Goal: Navigation & Orientation: Find specific page/section

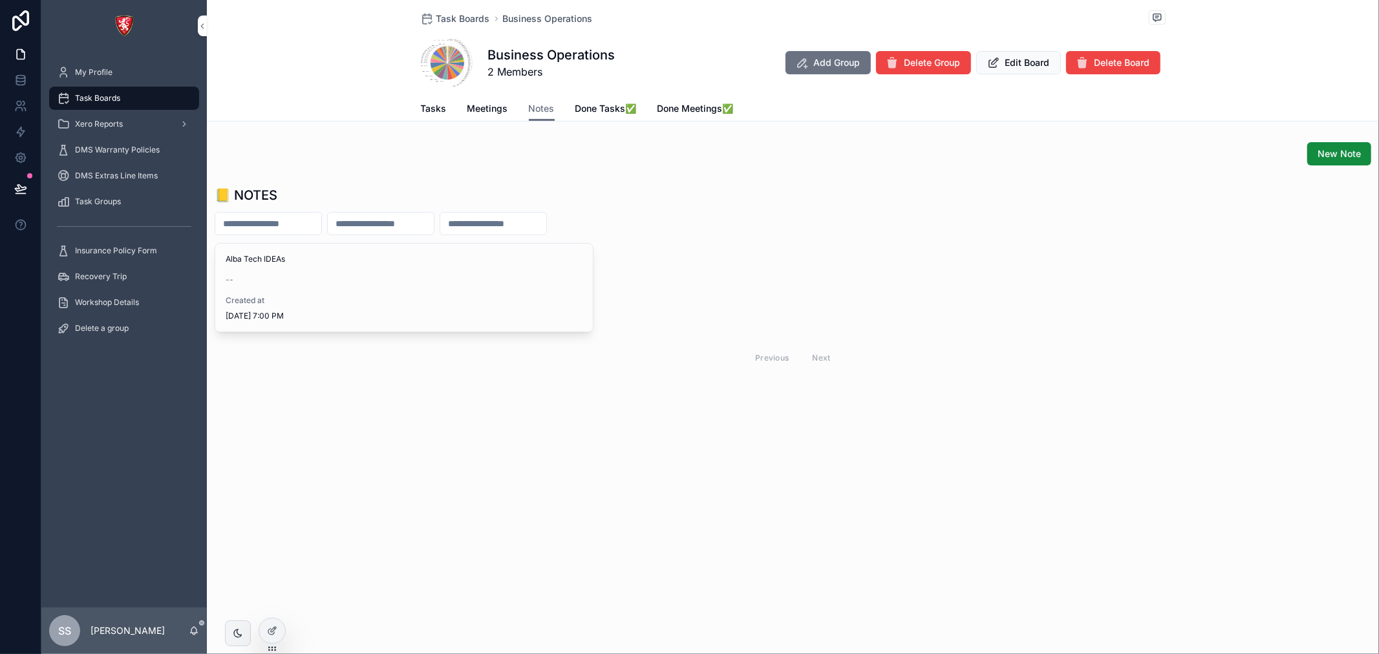
click at [292, 293] on div "Alba Tech IDEAs -- Created at [DATE] 7:00 PM" at bounding box center [404, 288] width 378 height 88
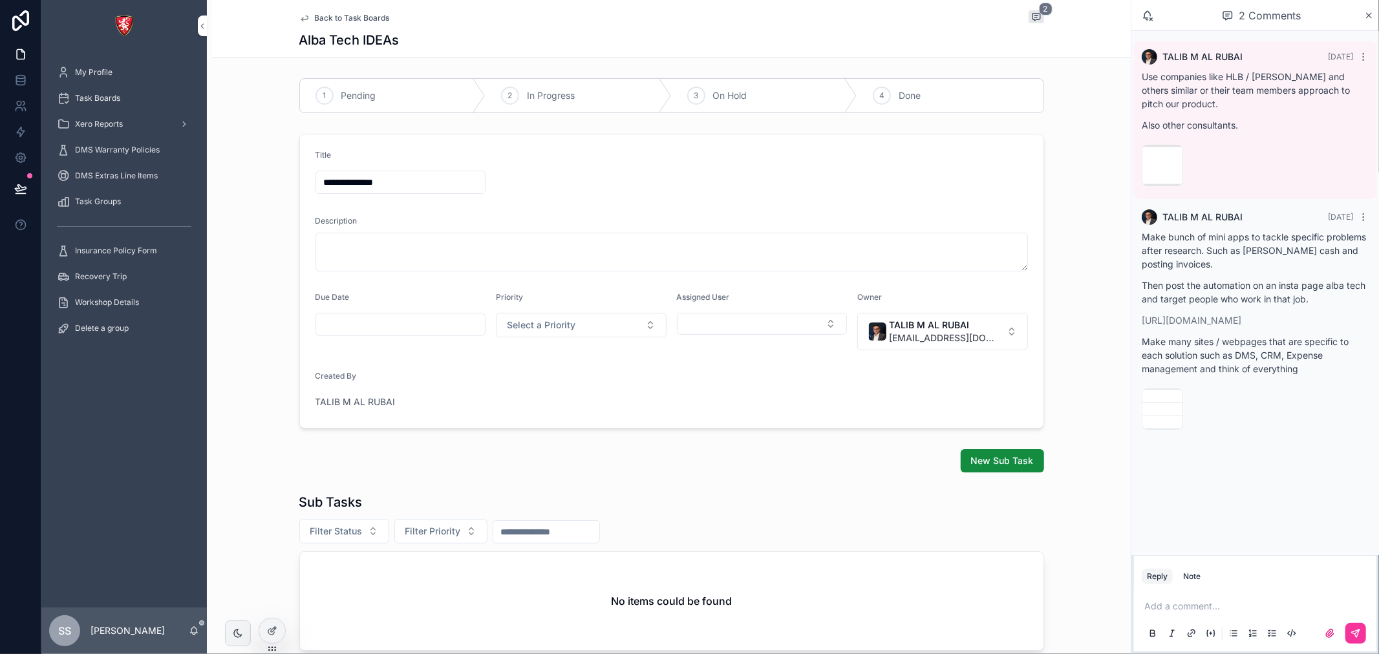
click at [1163, 420] on div "image .png" at bounding box center [1162, 409] width 41 height 41
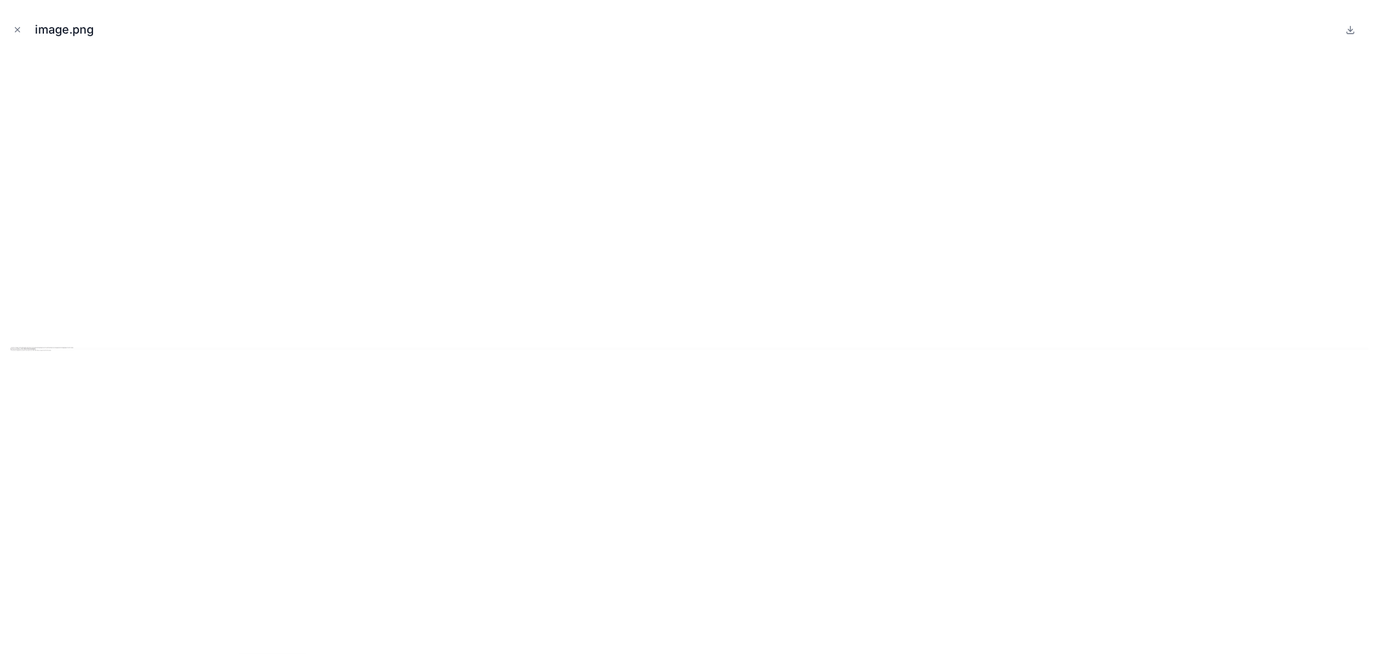
click at [34, 354] on div at bounding box center [689, 349] width 1359 height 590
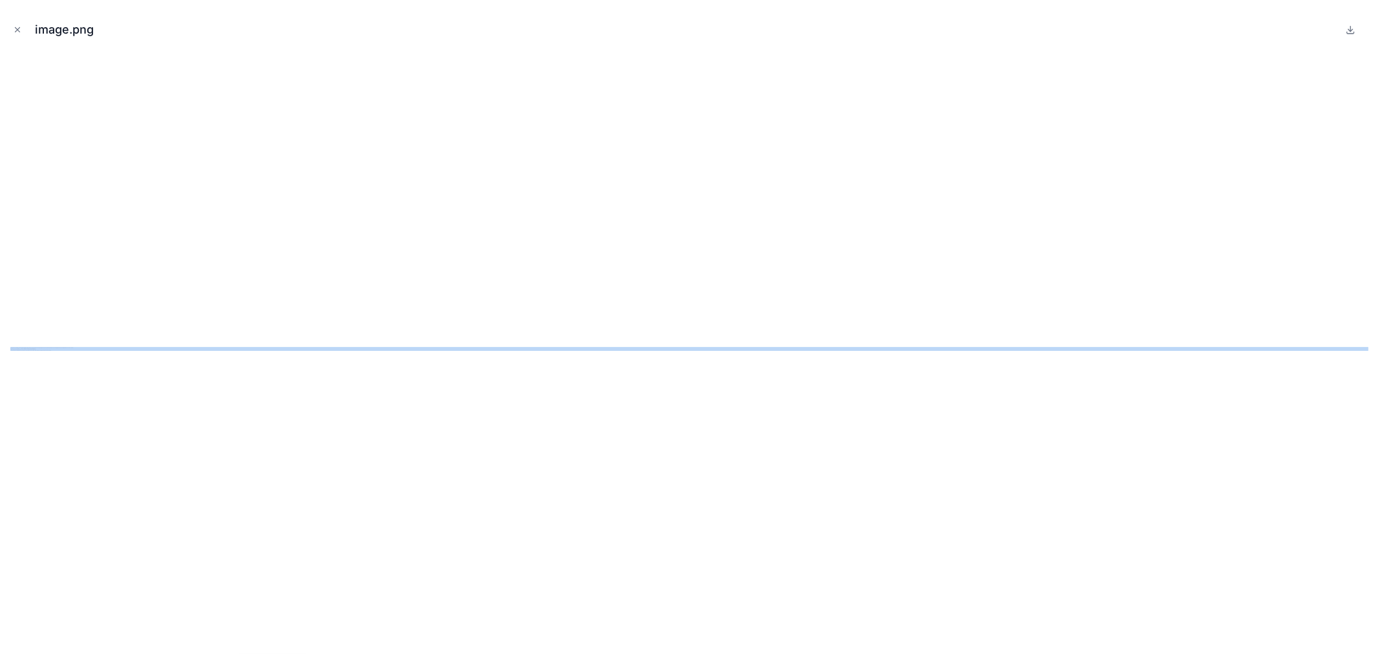
click at [34, 354] on div at bounding box center [689, 349] width 1359 height 590
click at [30, 350] on img at bounding box center [689, 349] width 1359 height 4
click at [22, 36] on button "Close modal" at bounding box center [17, 30] width 14 height 14
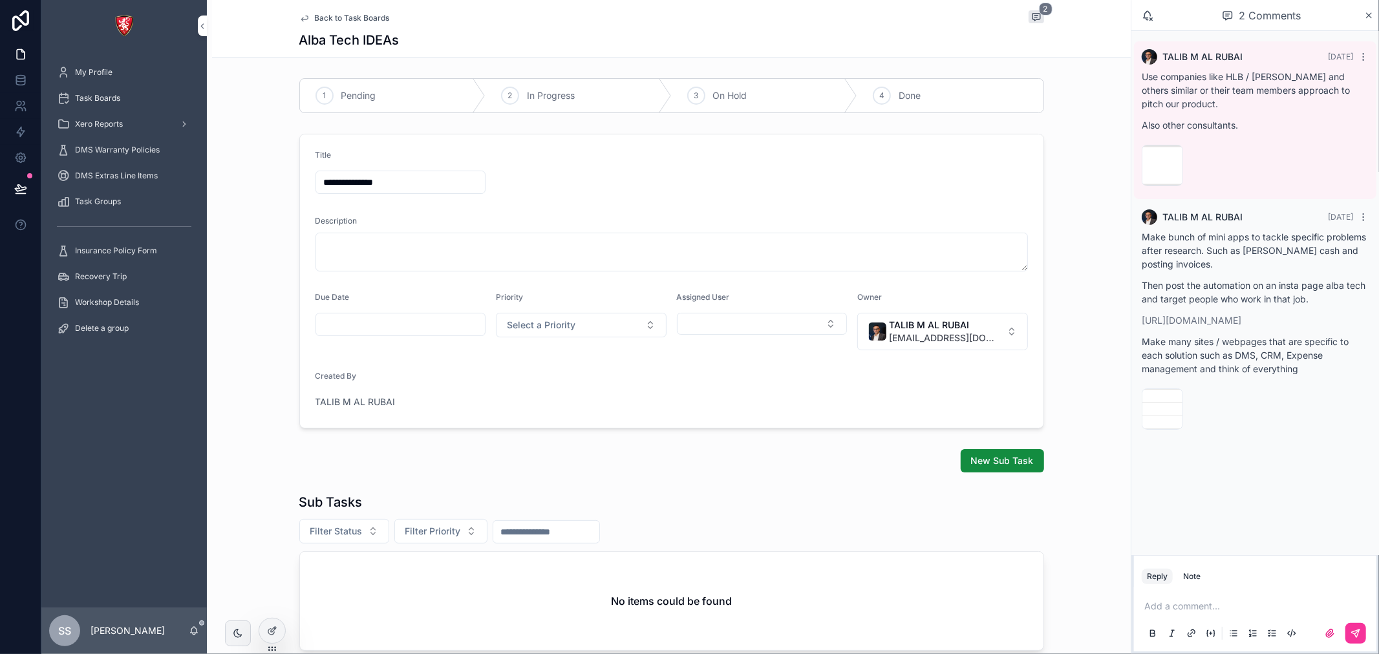
click at [1177, 165] on div "image .png" at bounding box center [1162, 165] width 41 height 41
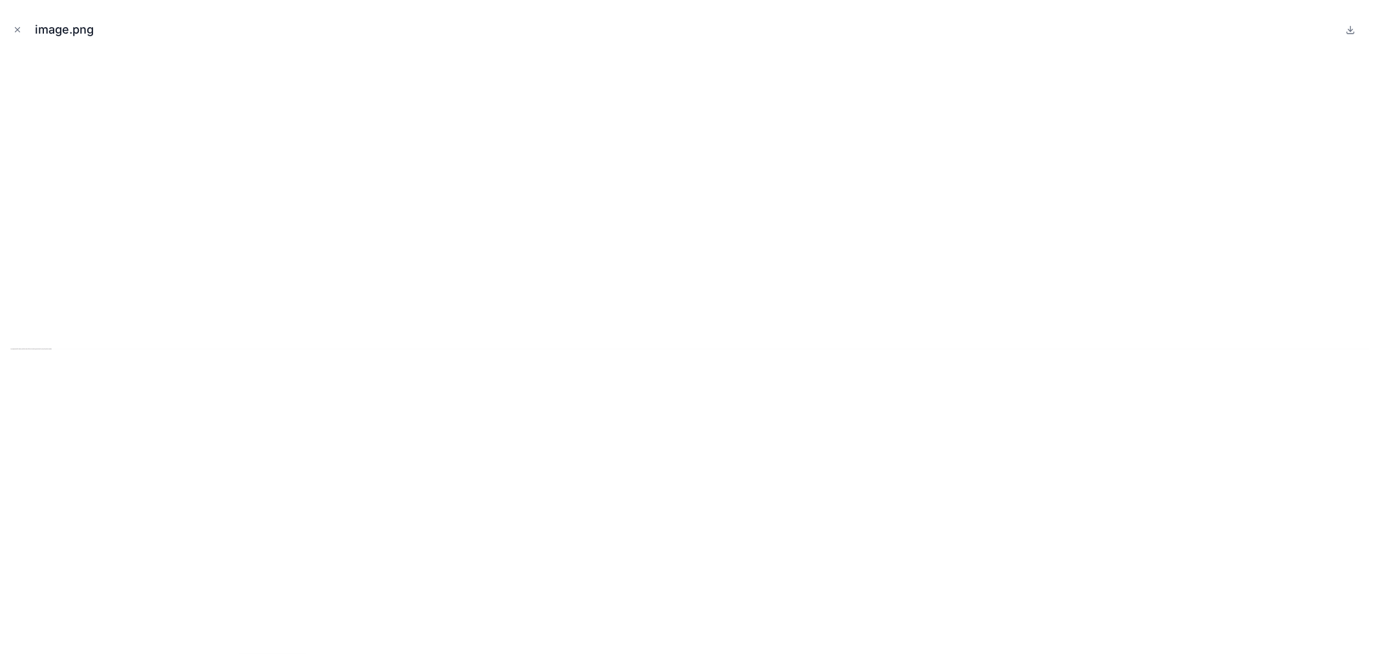
click at [21, 27] on icon "Close modal" at bounding box center [17, 29] width 9 height 9
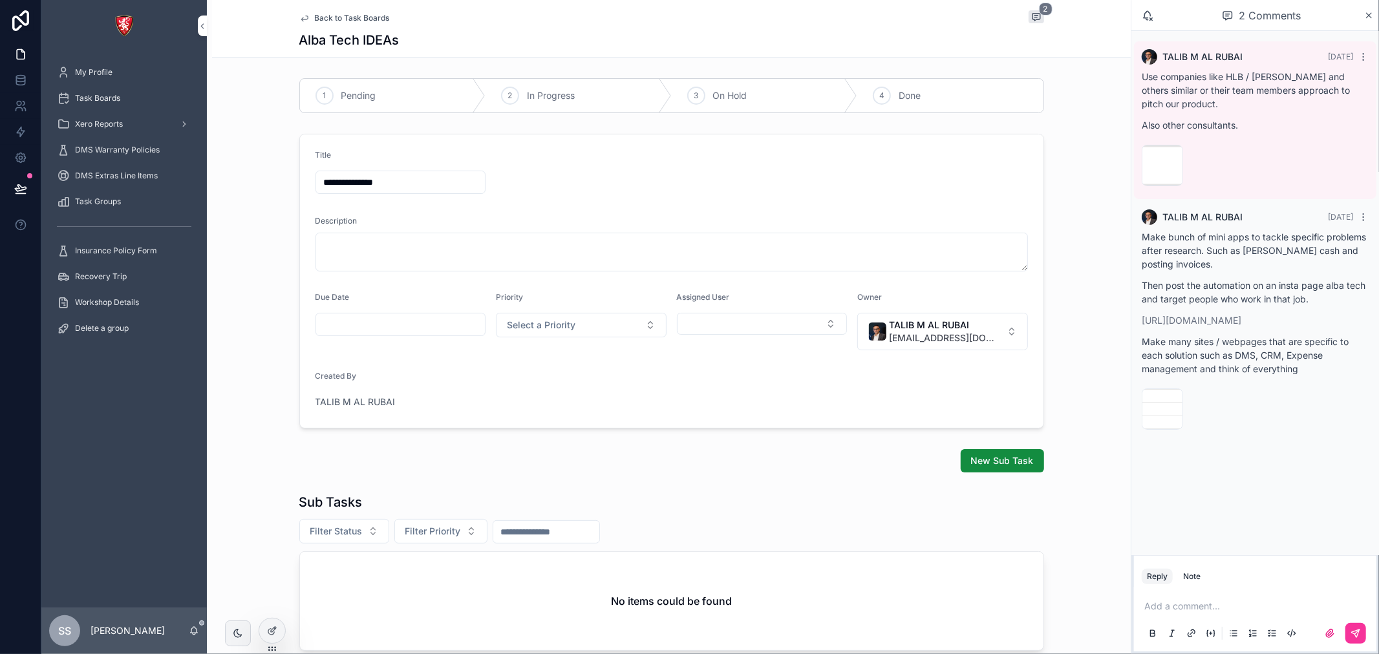
click at [1266, 136] on div "Use companies like HLB / [PERSON_NAME] and others similar or their team members…" at bounding box center [1255, 105] width 227 height 70
click at [1263, 72] on p "Use companies like HLB / [PERSON_NAME] and others similar or their team members…" at bounding box center [1255, 90] width 227 height 41
click at [1369, 55] on div "TALIB M AL RUBAI [DATE] Use companies like HLB / [PERSON_NAME] and others simil…" at bounding box center [1255, 120] width 242 height 158
click at [1364, 55] on icon "scrollable content" at bounding box center [1364, 57] width 10 height 10
click at [102, 194] on div "Task Groups" at bounding box center [124, 201] width 134 height 21
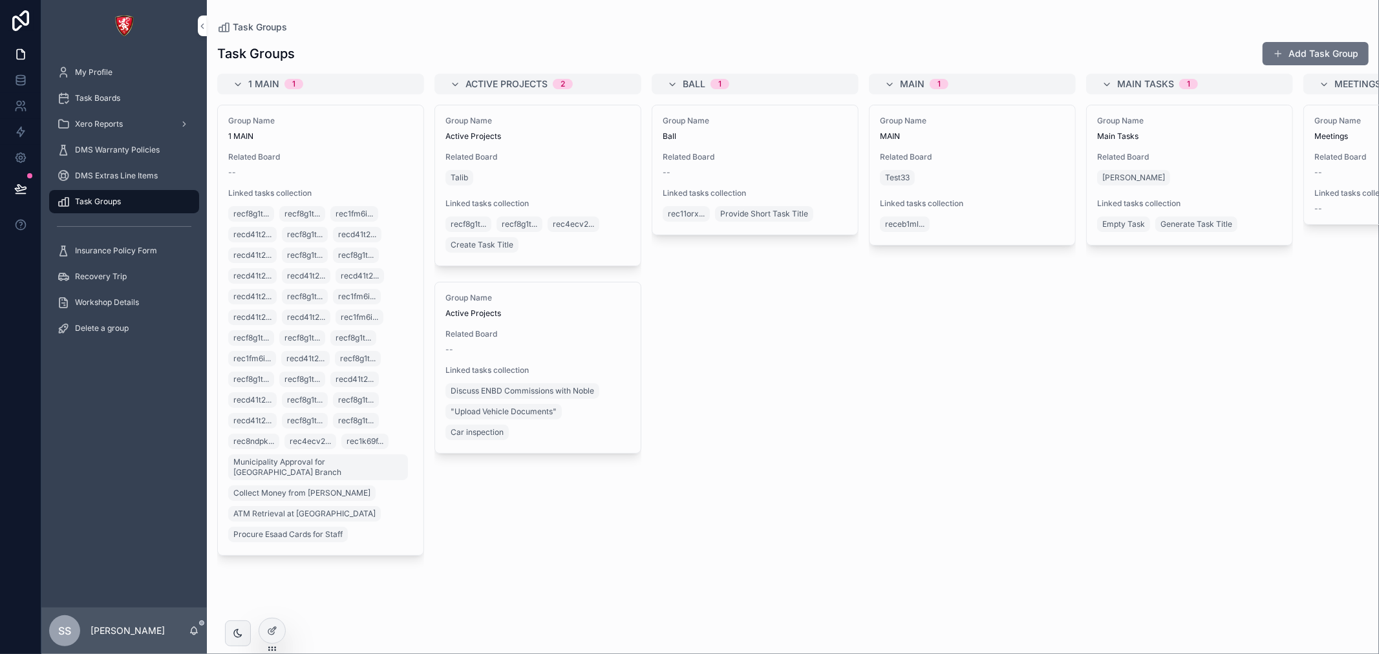
click at [105, 94] on span "Task Boards" at bounding box center [97, 98] width 45 height 10
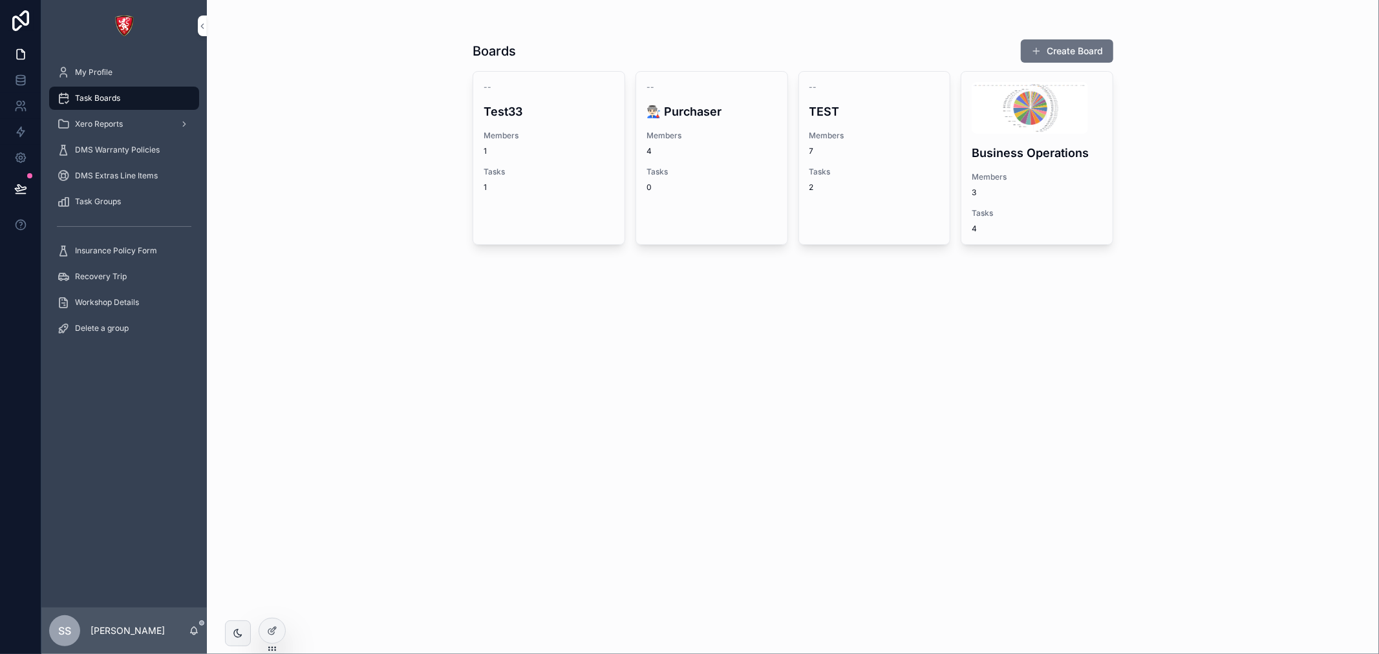
click at [999, 193] on span "3" at bounding box center [1037, 193] width 131 height 10
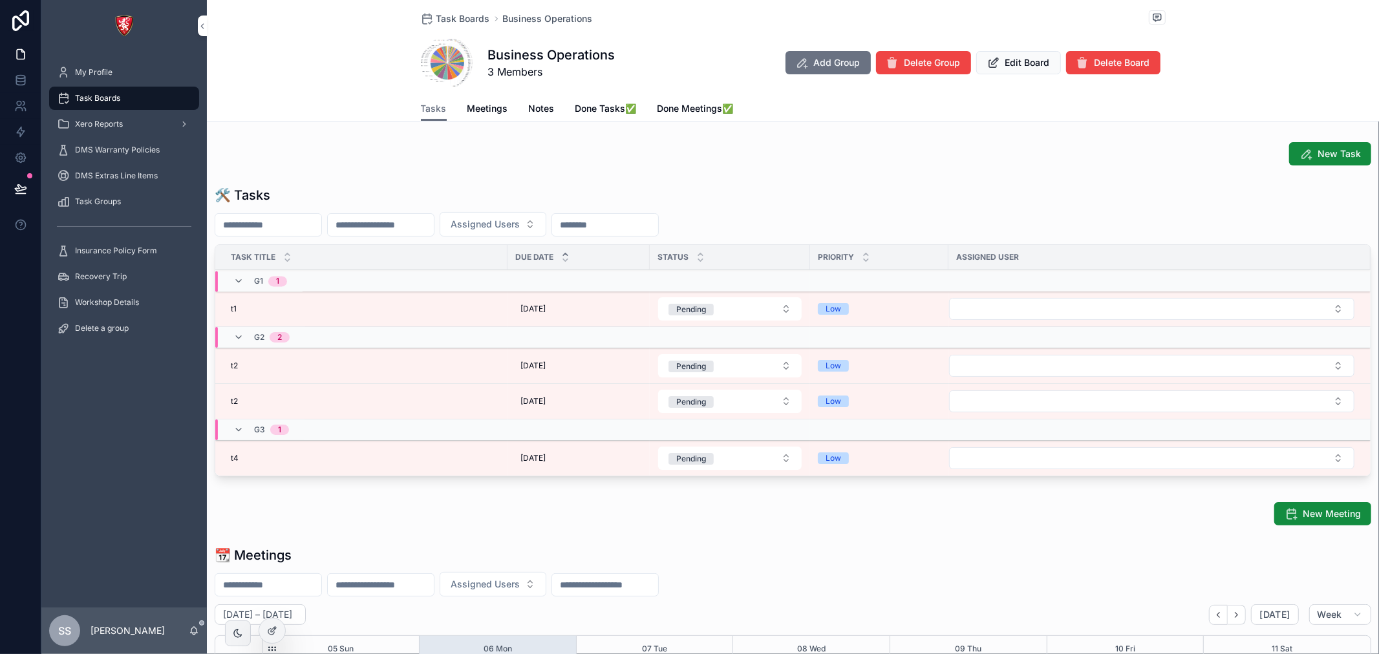
scroll to position [362, 0]
click at [488, 78] on span "3 Members" at bounding box center [551, 72] width 127 height 16
click at [658, 69] on div "Business Operations 3 Members Add Group Delete Group Edit Board Delete Board" at bounding box center [793, 63] width 745 height 52
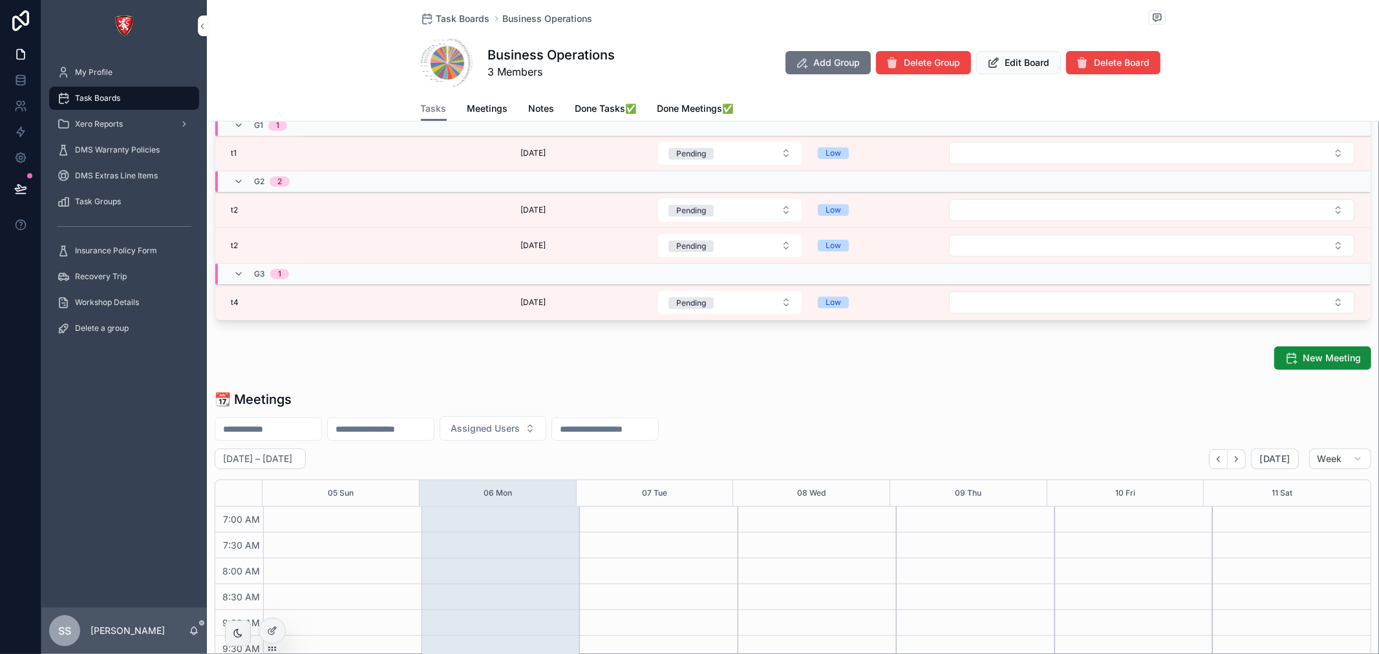
scroll to position [0, 0]
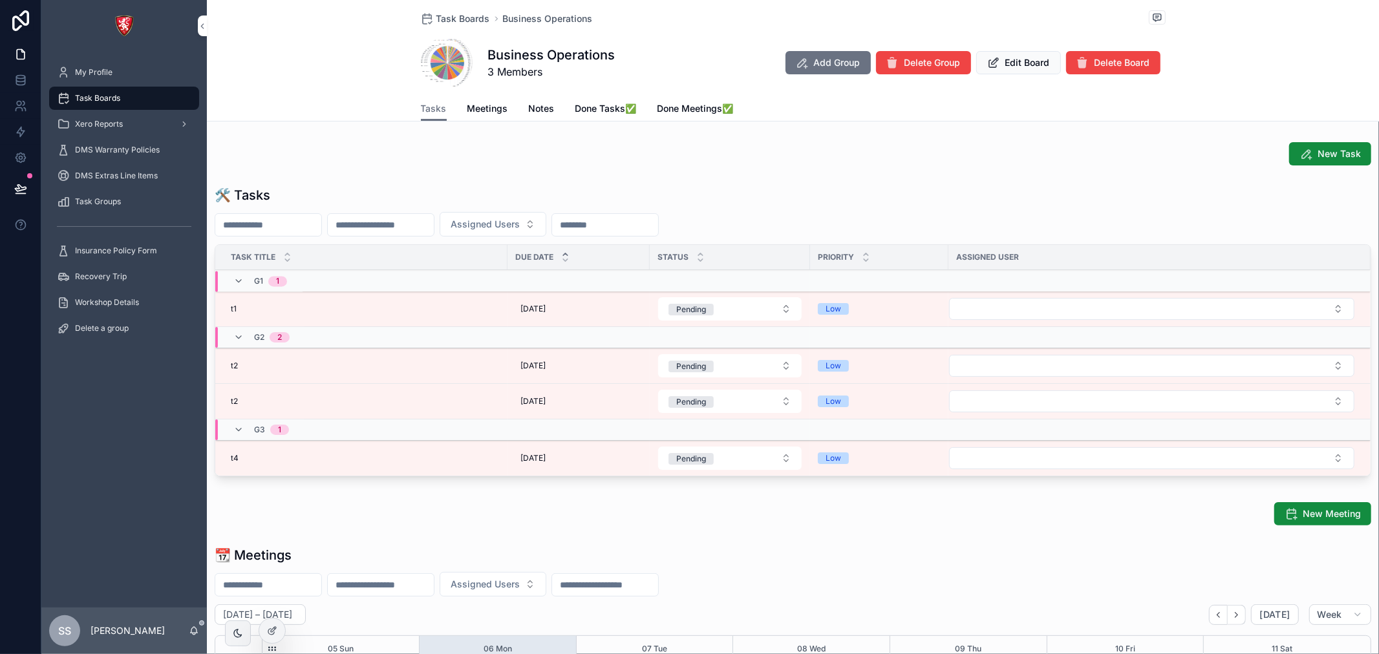
click at [529, 113] on span "Notes" at bounding box center [542, 108] width 26 height 13
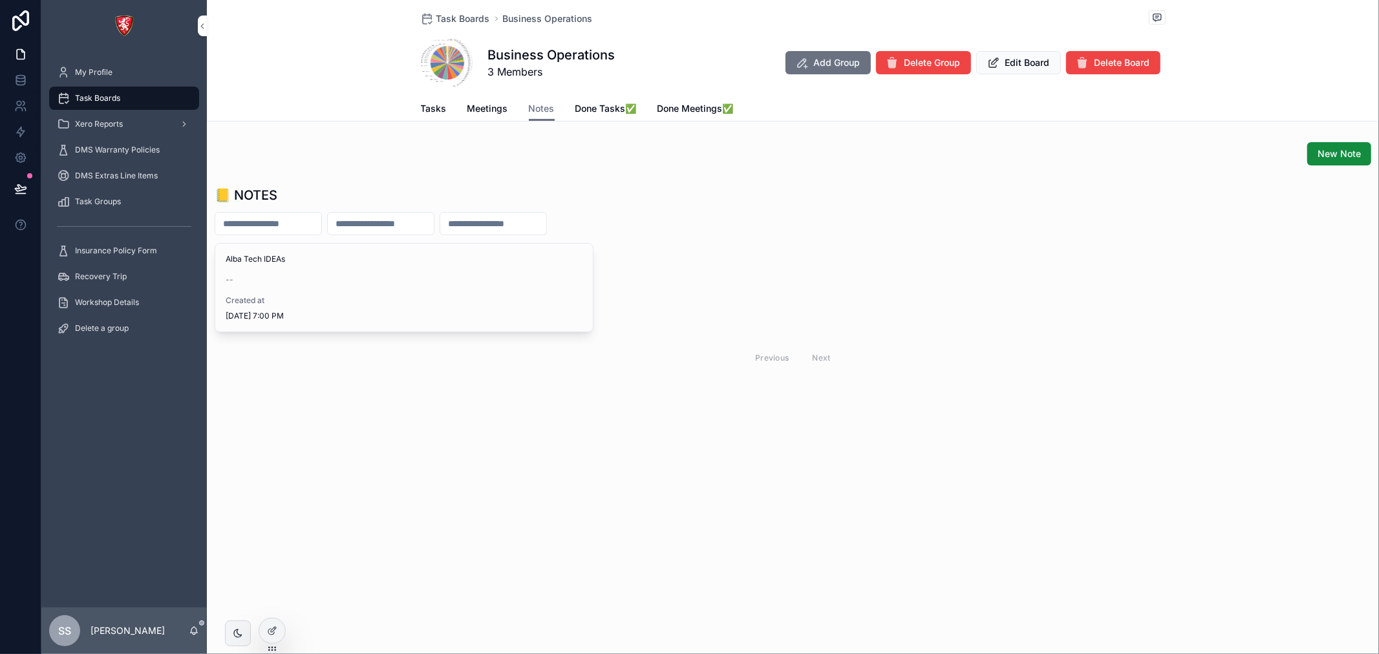
click at [464, 14] on span "Task Boards" at bounding box center [463, 18] width 54 height 13
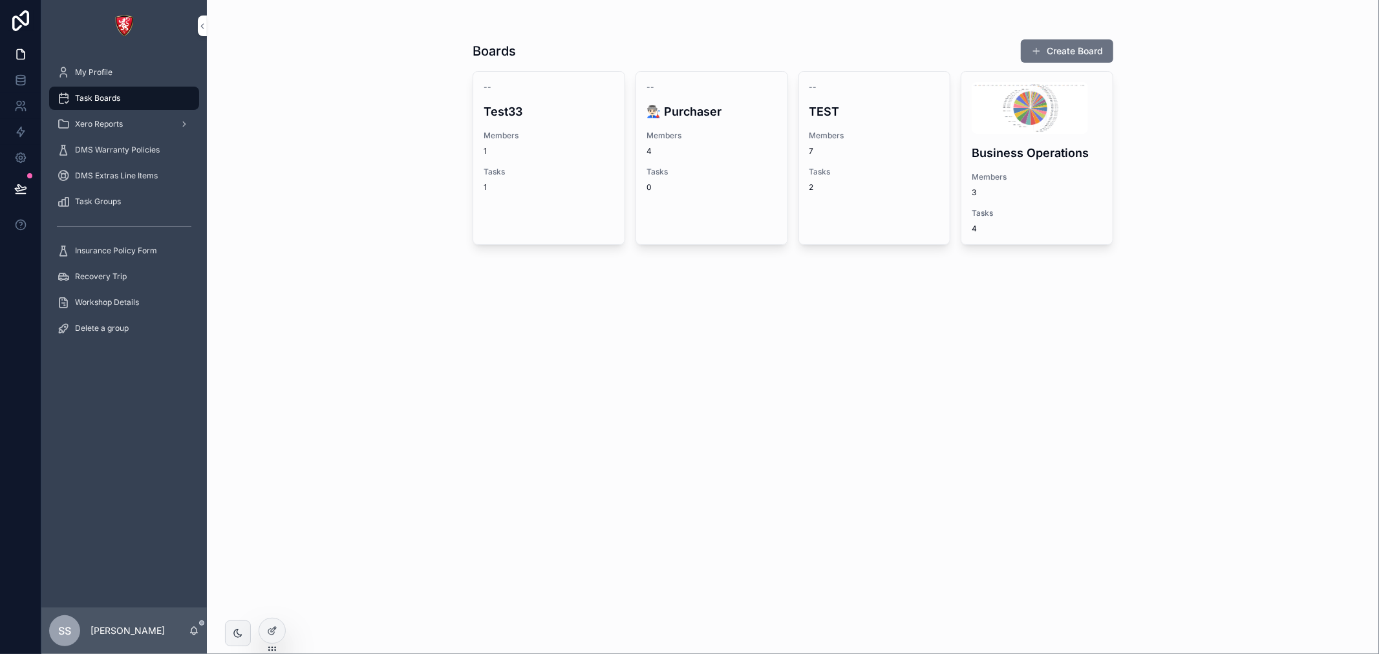
click at [563, 105] on h4 "Test33" at bounding box center [549, 111] width 131 height 17
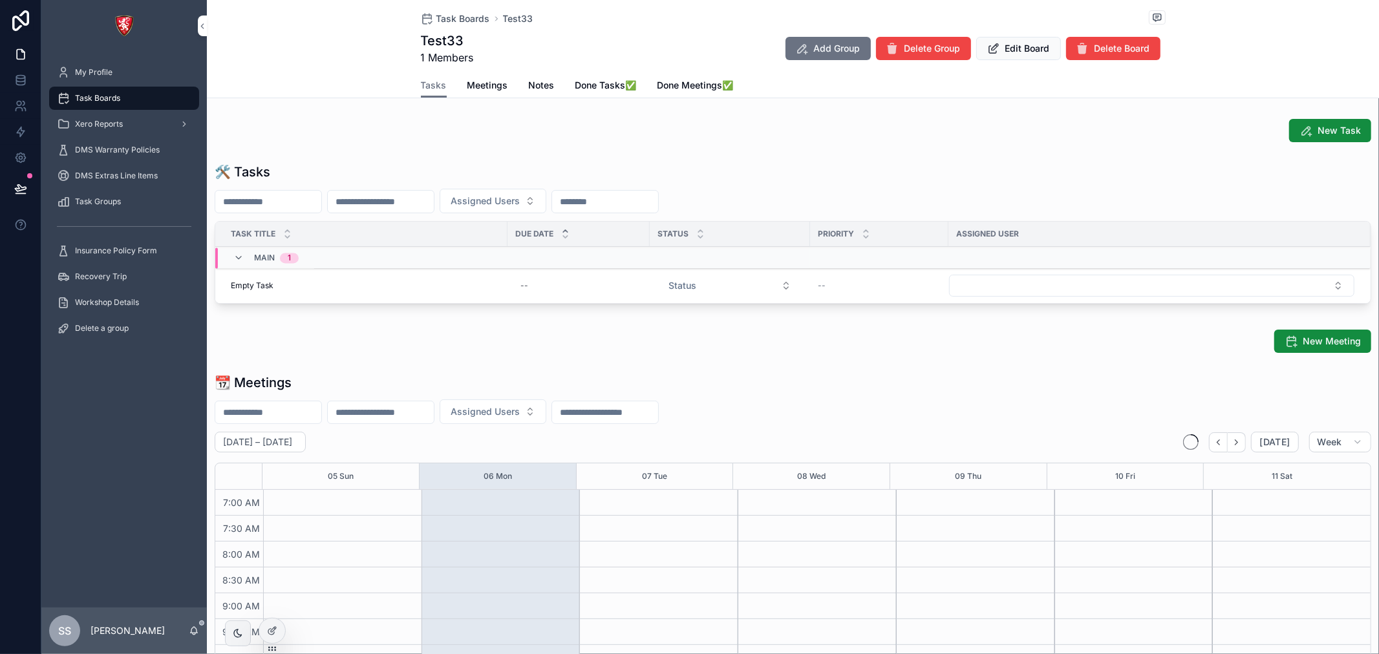
scroll to position [362, 0]
click at [592, 79] on span "Done Tasks✅" at bounding box center [605, 85] width 61 height 13
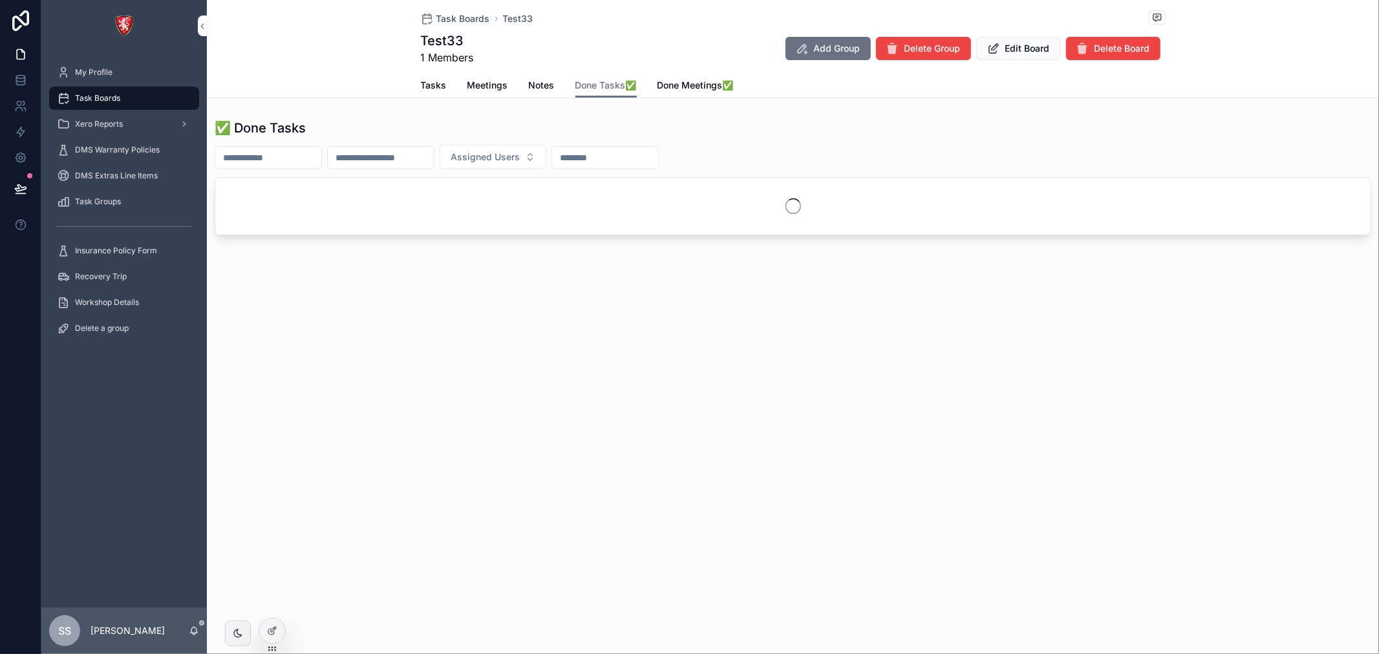
click at [538, 87] on span "Notes" at bounding box center [542, 85] width 26 height 13
